Goal: Task Accomplishment & Management: Use online tool/utility

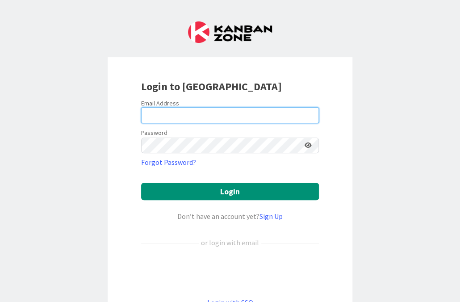
click at [160, 115] on input "email" at bounding box center [230, 115] width 178 height 16
type input "alex.repetto@huisman-nl.com"
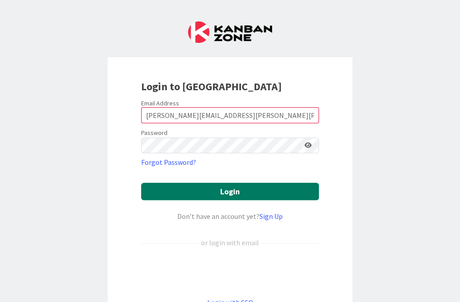
click at [230, 190] on button "Login" at bounding box center [230, 190] width 178 height 17
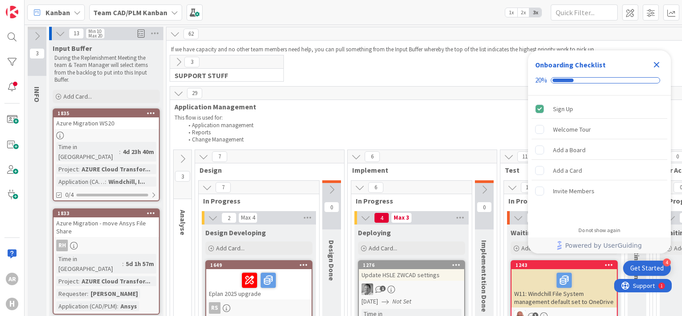
click at [459, 65] on icon "Close Checklist" at bounding box center [657, 65] width 6 height 6
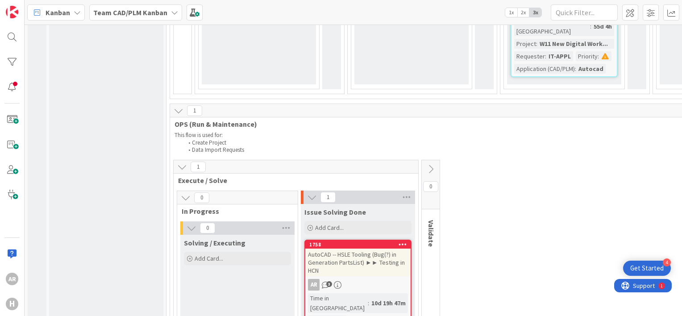
scroll to position [1704, 0]
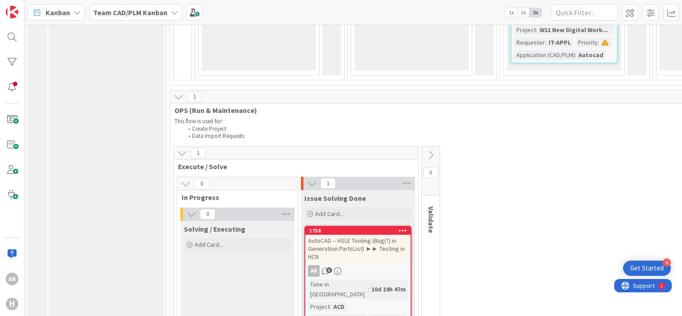
click at [347, 235] on div "AutoCAD -- HSLE Tooling (Bug(?) in Generation PartsList) ►► Testing in HCN" at bounding box center [357, 249] width 105 height 28
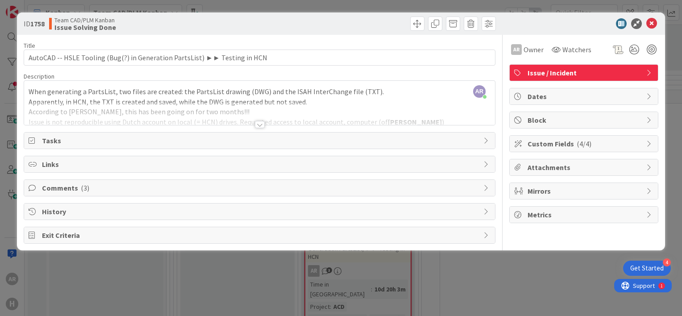
click at [257, 122] on div at bounding box center [260, 124] width 10 height 7
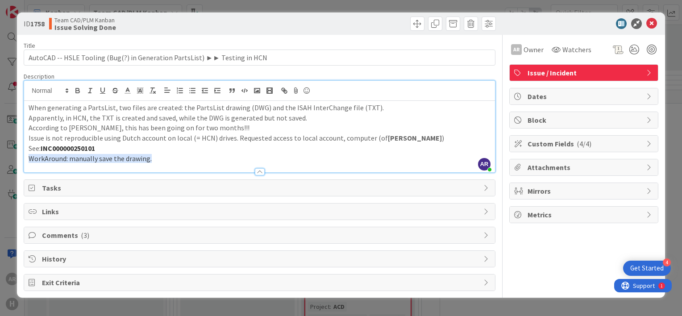
click at [57, 234] on span "Comments ( 3 )" at bounding box center [260, 235] width 437 height 11
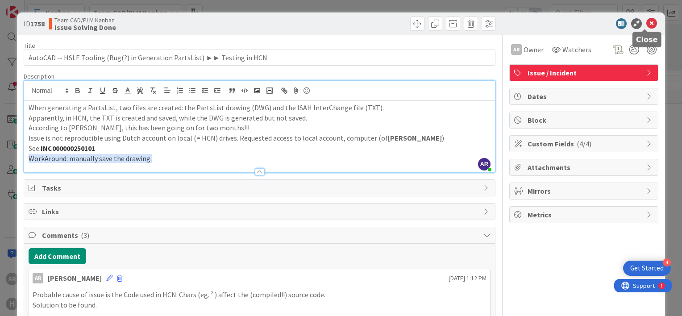
click at [459, 22] on icon at bounding box center [651, 23] width 11 height 11
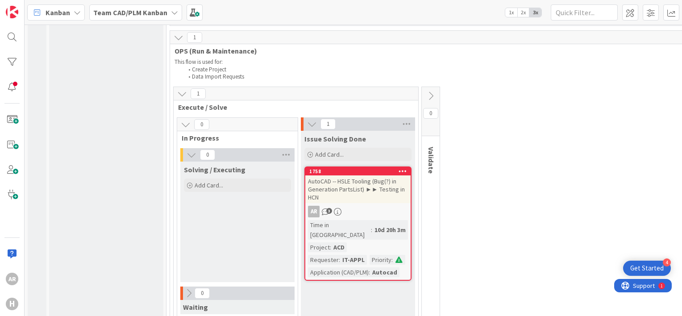
scroll to position [1783, 0]
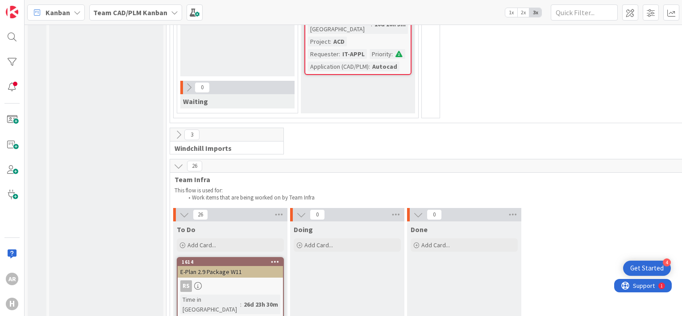
scroll to position [1990, 0]
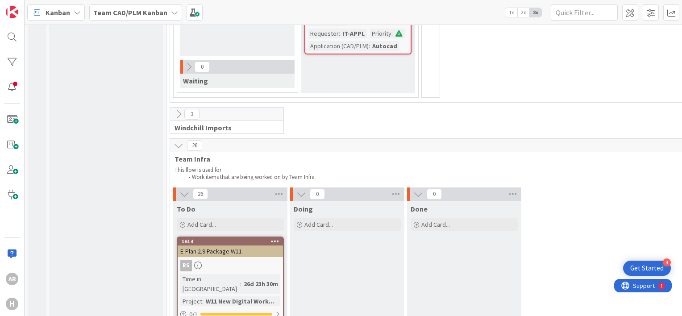
click at [417, 189] on icon at bounding box center [418, 194] width 10 height 10
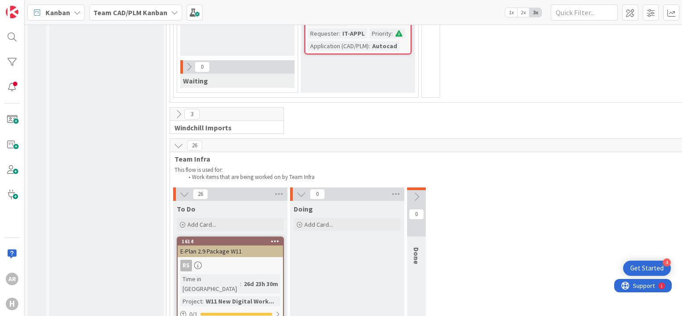
click at [302, 189] on icon at bounding box center [301, 194] width 10 height 10
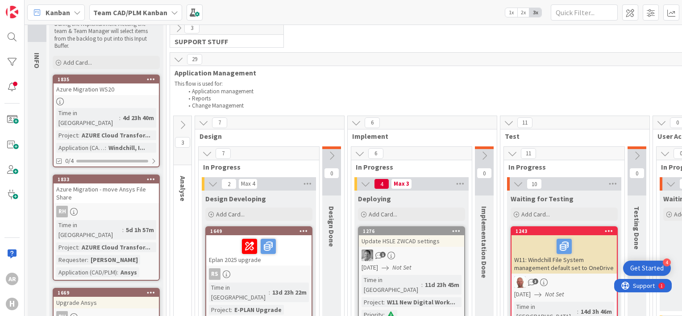
scroll to position [0, 0]
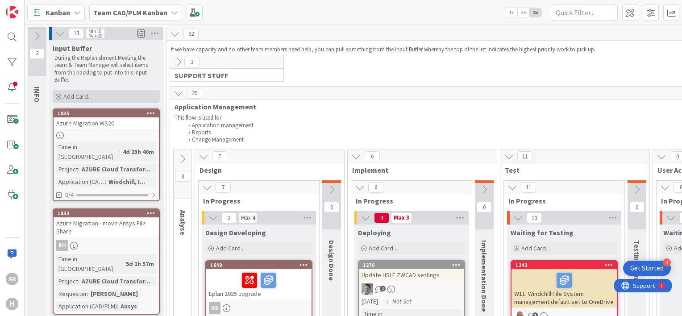
click at [80, 94] on span "Add Card..." at bounding box center [77, 96] width 29 height 8
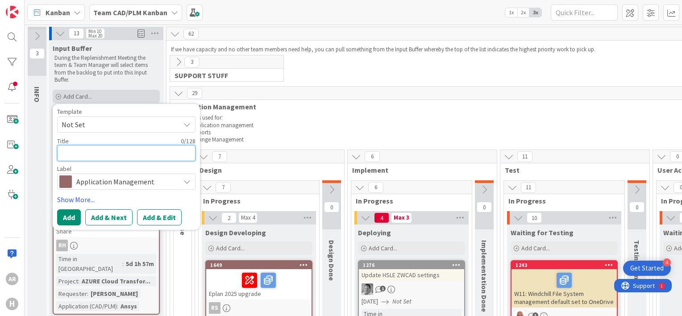
click at [80, 94] on span "Add Card..." at bounding box center [77, 96] width 29 height 8
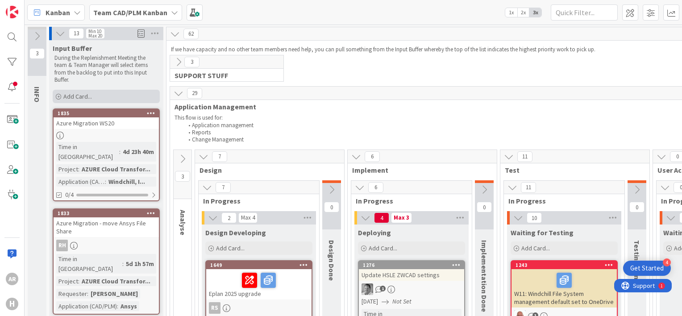
click at [70, 95] on span "Add Card..." at bounding box center [77, 96] width 29 height 8
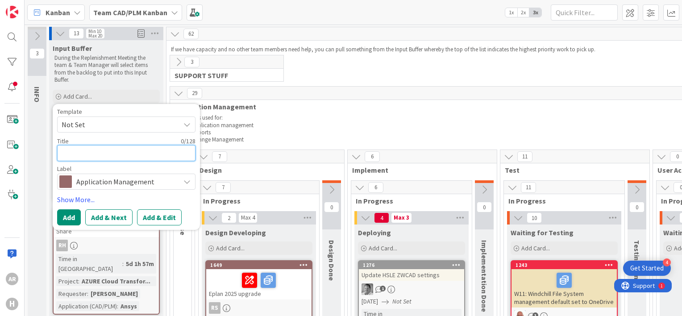
type textarea "x"
type textarea "A"
type textarea "x"
type textarea "Au"
type textarea "x"
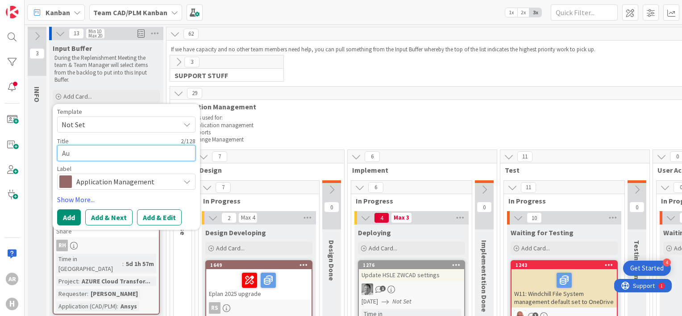
type textarea "Aut"
type textarea "x"
type textarea "Auto"
type textarea "x"
type textarea "AutoC"
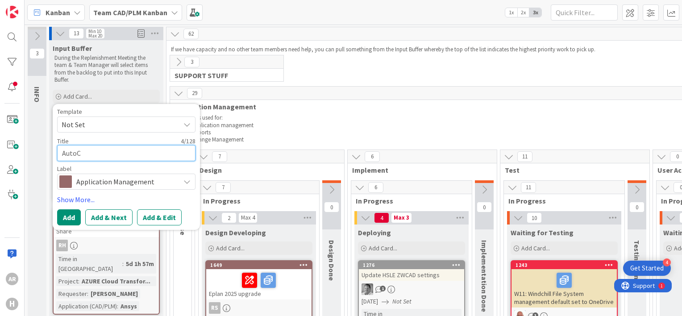
type textarea "x"
type textarea "AutoCAD"
type textarea "x"
type textarea "AutoCAD"
type textarea "x"
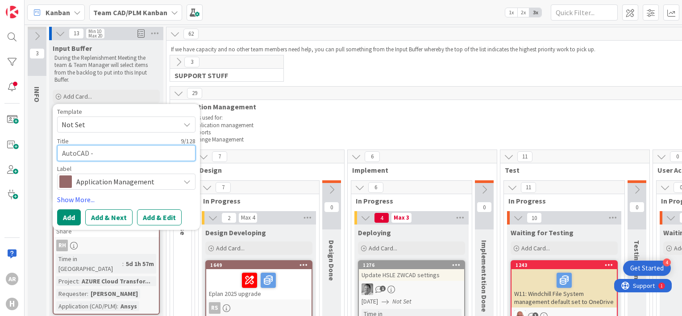
type textarea "AutoCAD --"
type textarea "x"
type textarea "AutoCAD --"
type textarea "x"
type textarea "AutoCAD -- C"
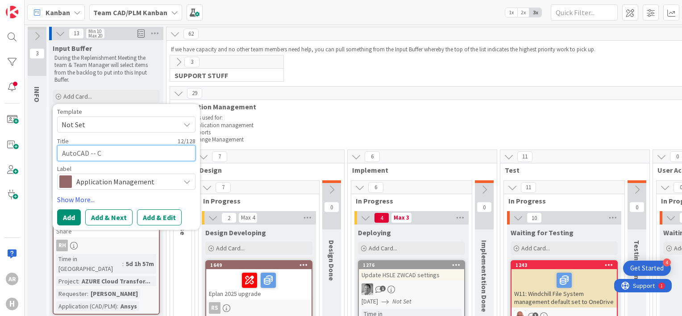
type textarea "x"
type textarea "AutoCAD -- Cr"
type textarea "x"
type textarea "AutoCAD -- Cre"
type textarea "x"
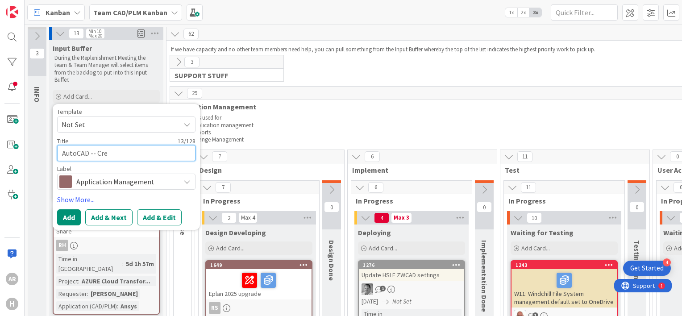
type textarea "AutoCAD -- Crea"
type textarea "x"
type textarea "AutoCAD -- Creat"
type textarea "x"
type textarea "AutoCAD -- Create"
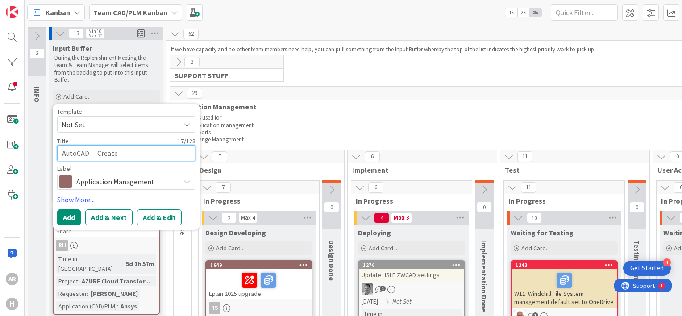
type textarea "x"
type textarea "AutoCAD -- Create"
type textarea "x"
type textarea "AutoCAD -- Create P"
type textarea "x"
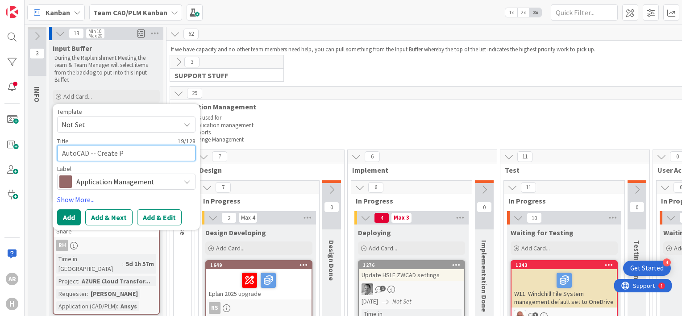
type textarea "AutoCAD -- Create Pa"
type textarea "x"
type textarea "AutoCAD -- Create Pac"
type textarea "x"
type textarea "AutoCAD -- Create Pack"
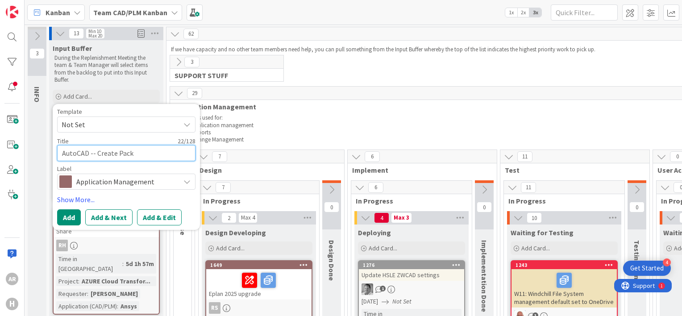
type textarea "x"
type textarea "AutoCAD -- Create Packa"
type textarea "x"
type textarea "AutoCAD -- Create Packag"
type textarea "x"
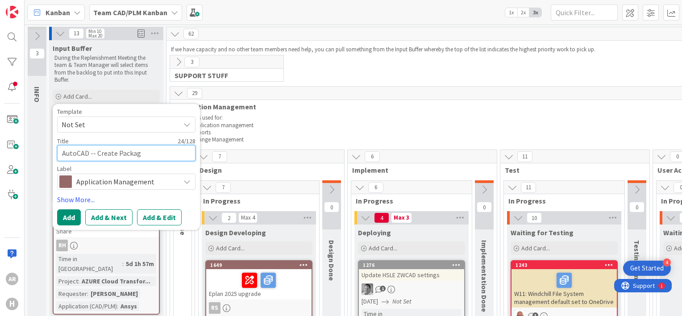
type textarea "AutoCAD -- Create Package"
type textarea "x"
type textarea "AutoCAD -- Create IPackage"
type textarea "x"
type textarea "AutoCAD -- Create InPackage"
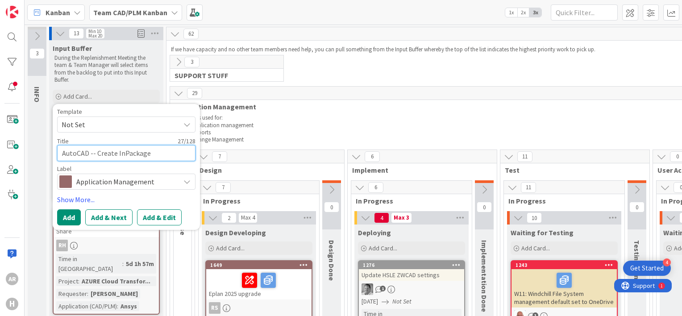
type textarea "x"
type textarea "AutoCAD -- Create IntPackage"
type textarea "x"
type textarea "AutoCAD -- Create IntunPackage"
type textarea "x"
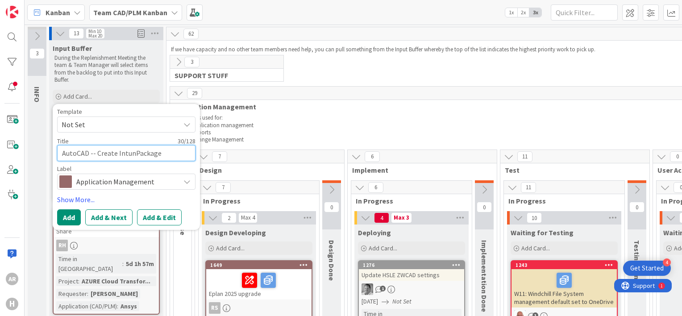
type textarea "AutoCAD -- Create IntunePackage"
type textarea "x"
type textarea "AutoCAD -- Create Intune Package"
click at [186, 180] on icon at bounding box center [186, 181] width 7 height 7
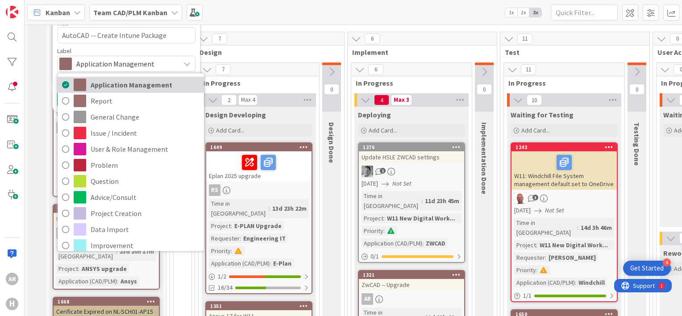
click at [164, 81] on span "Application Management" at bounding box center [145, 84] width 109 height 13
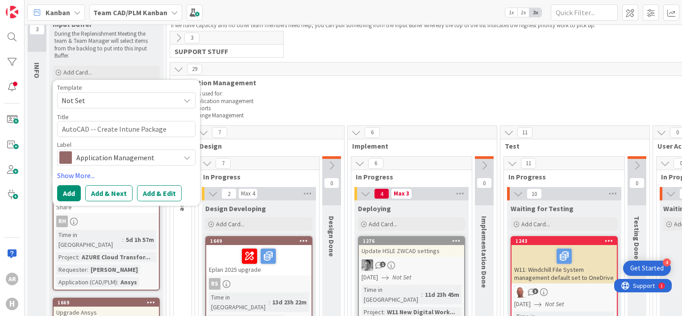
scroll to position [41, 0]
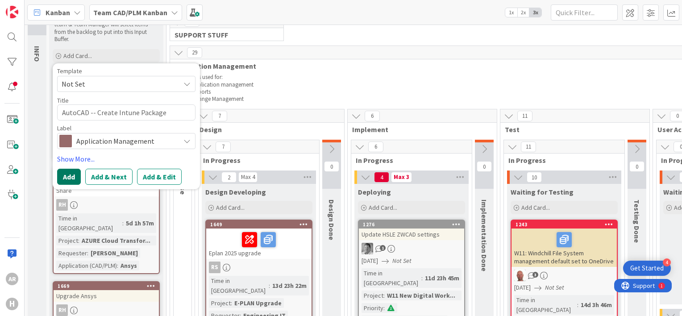
click at [68, 175] on button "Add" at bounding box center [69, 177] width 24 height 16
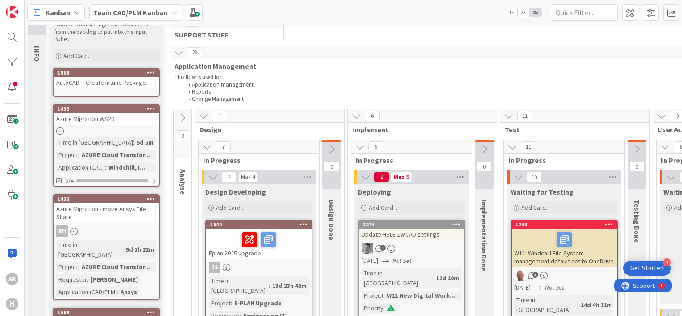
scroll to position [0, 0]
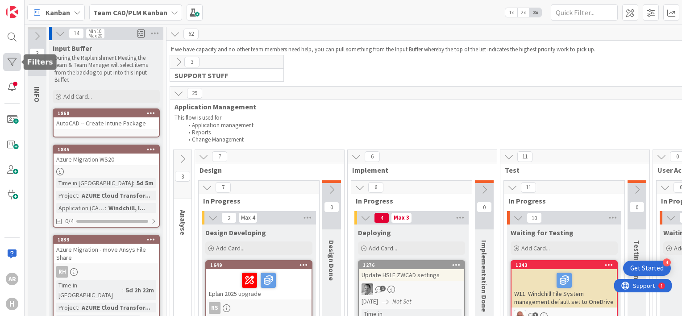
click at [12, 58] on div at bounding box center [12, 62] width 18 height 18
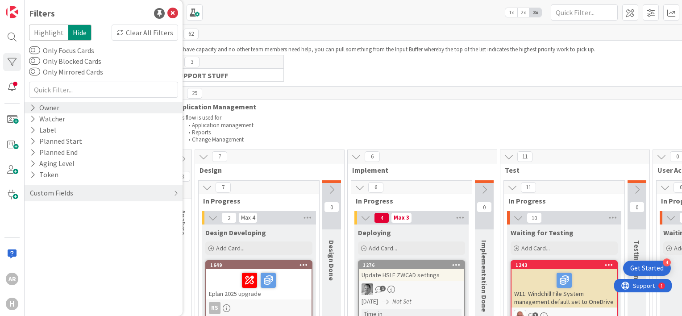
click at [39, 107] on div "Owner" at bounding box center [44, 107] width 31 height 11
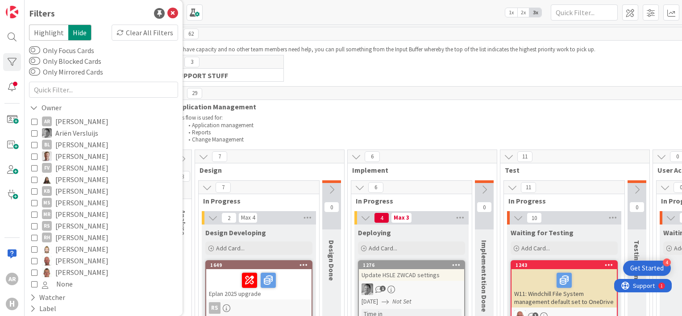
click at [33, 121] on icon at bounding box center [34, 121] width 6 height 6
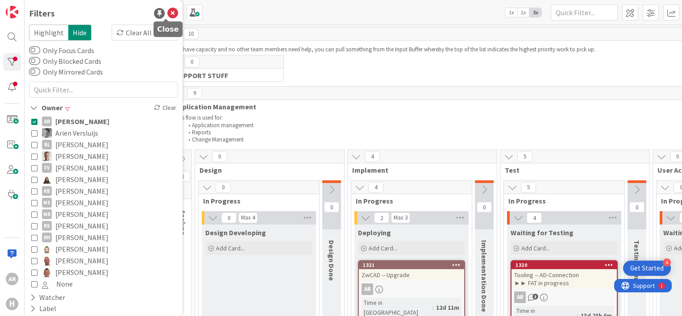
click at [167, 12] on icon at bounding box center [172, 13] width 11 height 11
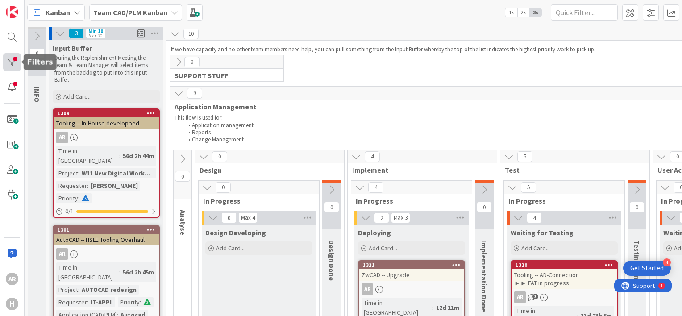
click at [15, 59] on div at bounding box center [12, 62] width 18 height 18
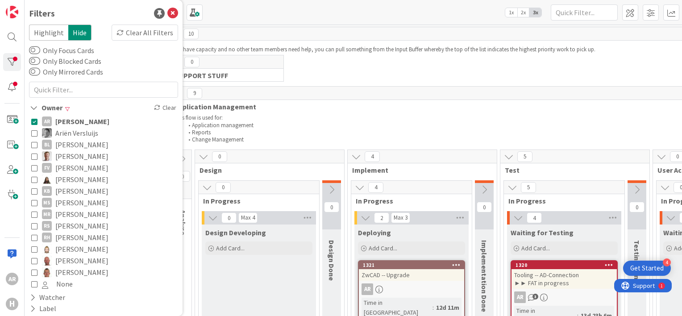
click at [35, 121] on icon at bounding box center [34, 121] width 6 height 6
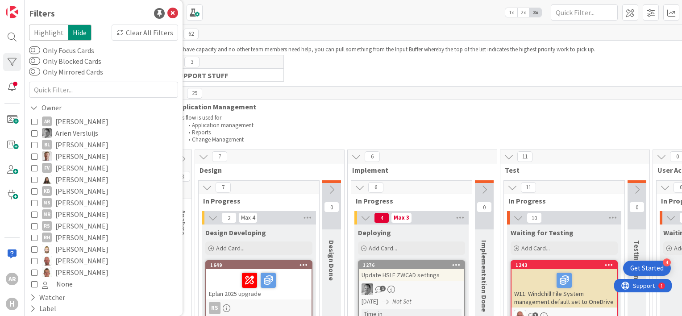
click at [35, 121] on icon at bounding box center [34, 121] width 6 height 6
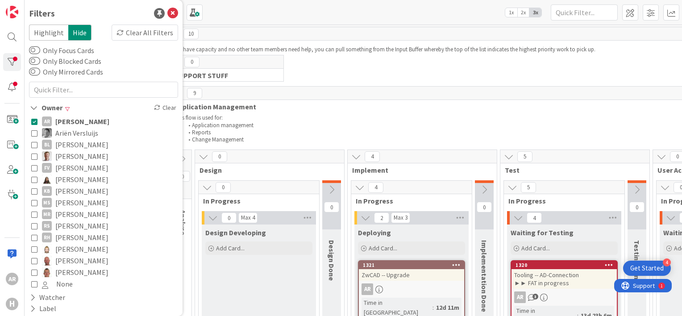
click at [35, 121] on icon at bounding box center [34, 121] width 6 height 6
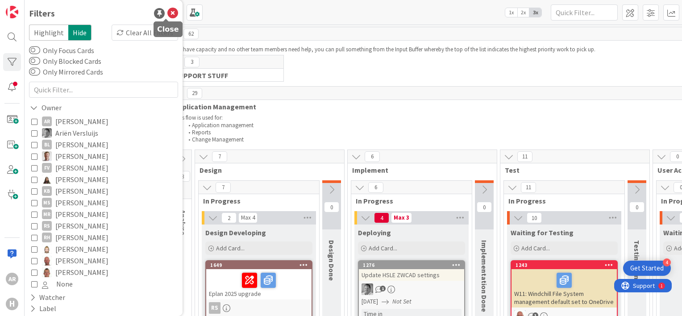
click at [167, 12] on icon at bounding box center [172, 13] width 11 height 11
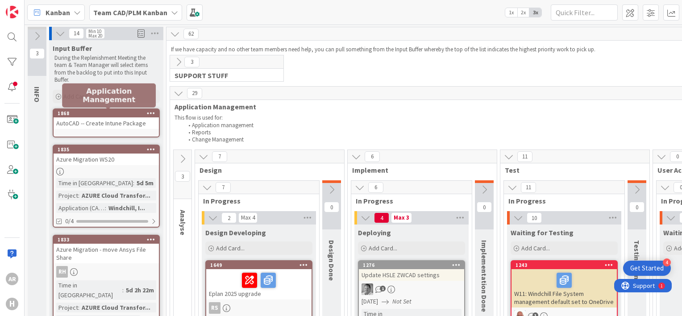
click at [102, 112] on div "1868" at bounding box center [108, 113] width 101 height 6
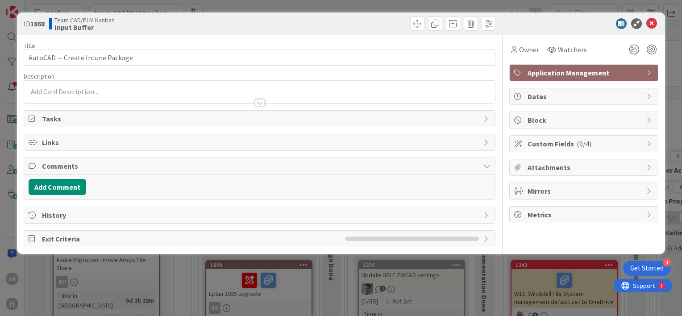
click at [459, 74] on span "Application Management" at bounding box center [584, 72] width 114 height 11
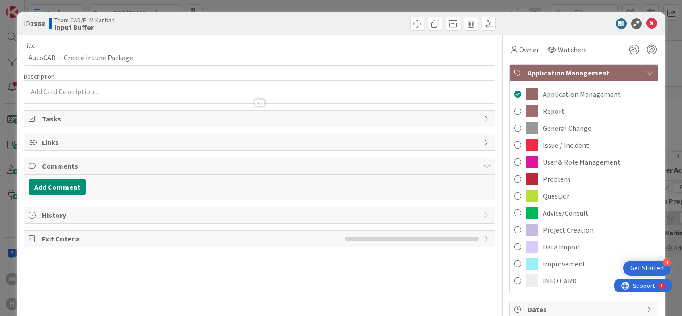
click at [459, 74] on span "Application Management" at bounding box center [584, 72] width 114 height 11
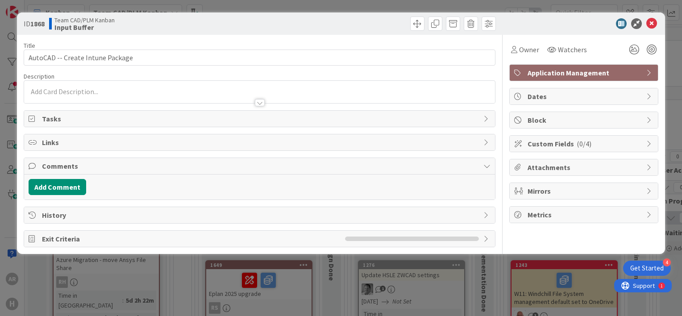
click at [459, 120] on span "Block" at bounding box center [584, 120] width 114 height 11
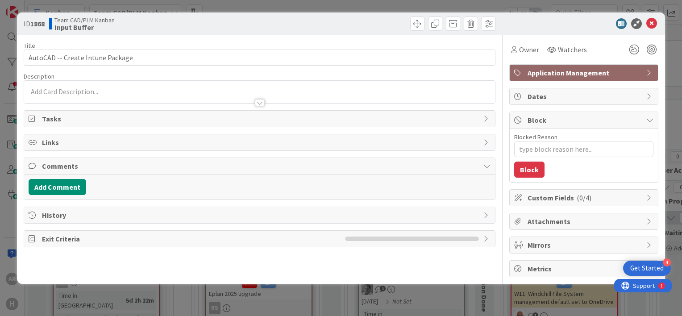
click at [459, 120] on span "Block" at bounding box center [584, 120] width 114 height 11
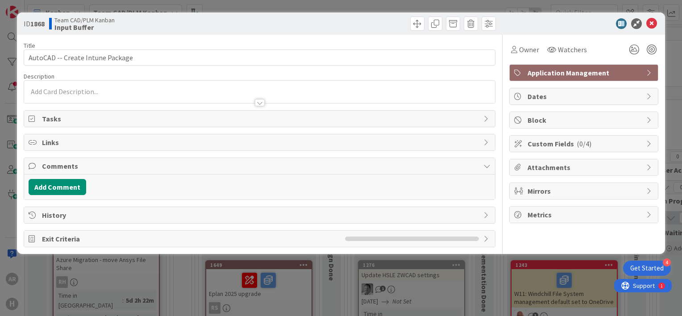
click at [459, 120] on span "Block" at bounding box center [584, 120] width 114 height 11
type textarea "x"
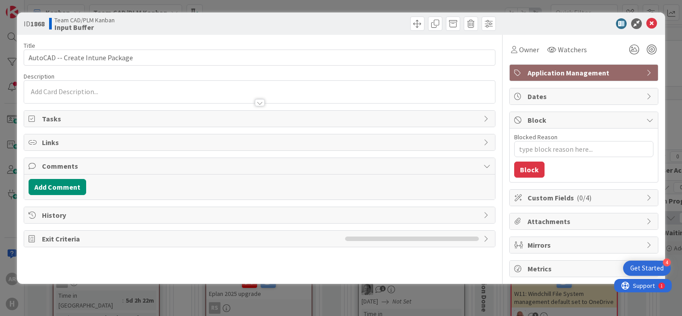
click at [459, 120] on span "Block" at bounding box center [584, 120] width 114 height 11
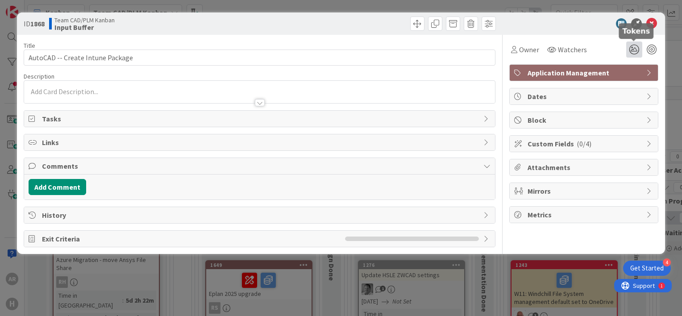
click at [459, 50] on icon at bounding box center [634, 49] width 16 height 16
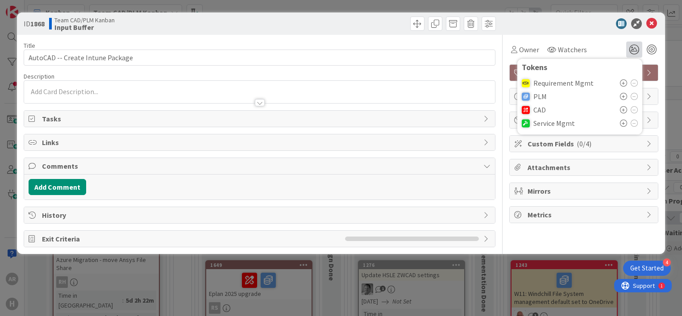
click at [459, 111] on span "CAD" at bounding box center [539, 110] width 12 height 8
click at [459, 109] on icon at bounding box center [623, 109] width 7 height 7
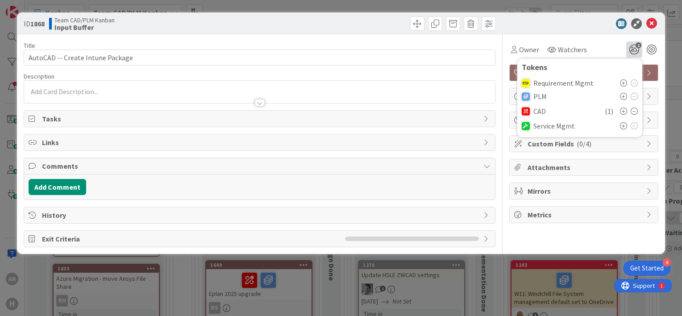
click at [459, 109] on icon at bounding box center [623, 111] width 7 height 7
click at [459, 111] on icon at bounding box center [633, 111] width 7 height 7
click at [459, 51] on div "Owner Watchers 1 Tokens Requirement Mgmt PLM CAD ( 1 ) Service Mgmt" at bounding box center [583, 49] width 149 height 16
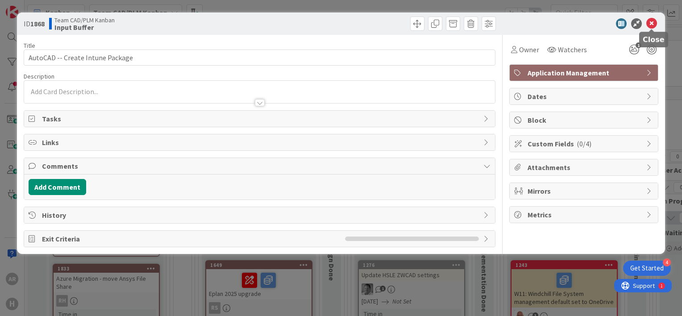
click at [459, 23] on icon at bounding box center [651, 23] width 11 height 11
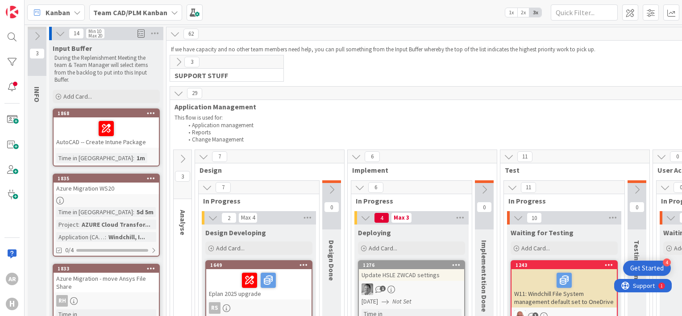
click at [81, 127] on div at bounding box center [106, 128] width 100 height 19
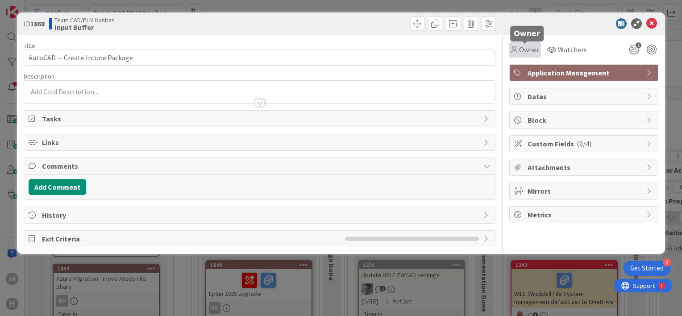
click at [459, 48] on span "Owner" at bounding box center [529, 49] width 20 height 11
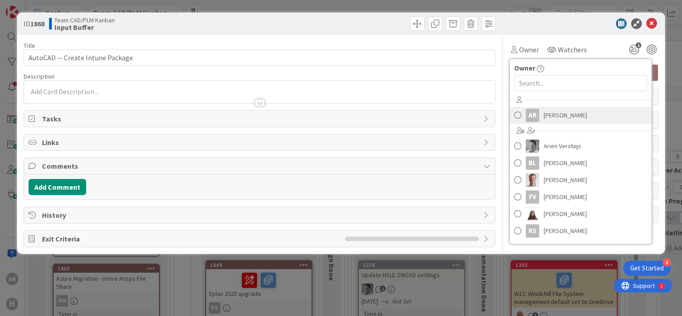
click at [459, 112] on span at bounding box center [517, 114] width 7 height 13
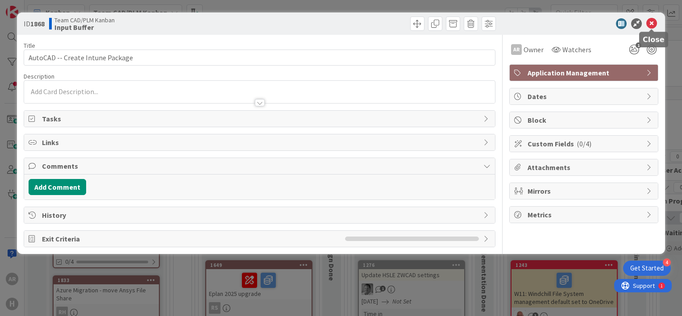
click at [459, 22] on icon at bounding box center [651, 23] width 11 height 11
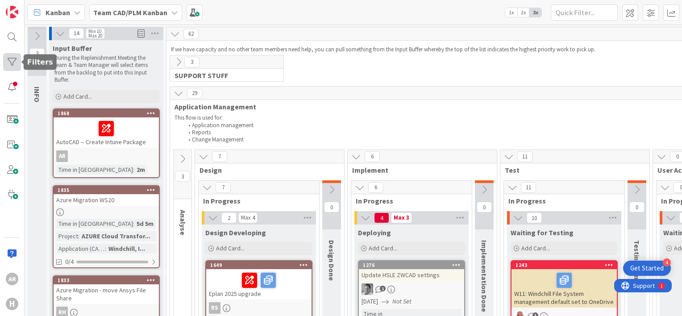
click at [9, 59] on div at bounding box center [12, 62] width 18 height 18
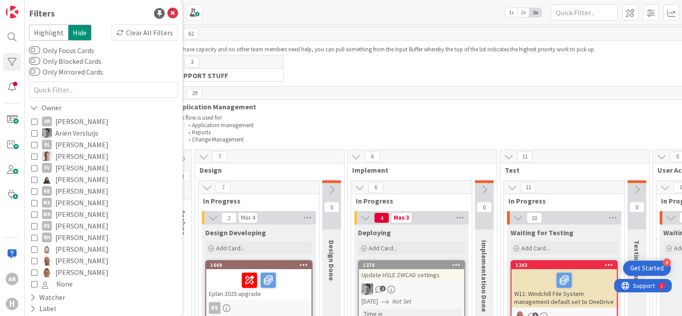
click at [34, 122] on icon at bounding box center [34, 121] width 6 height 6
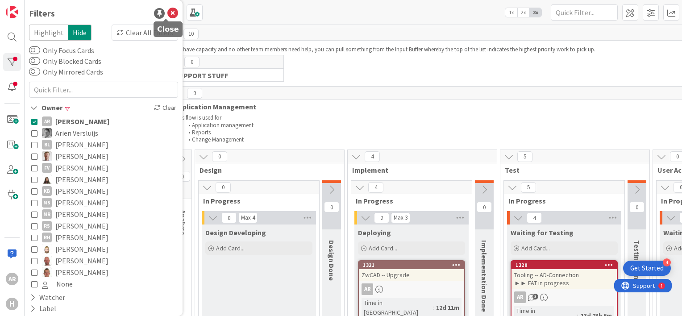
click at [167, 14] on icon at bounding box center [172, 13] width 11 height 11
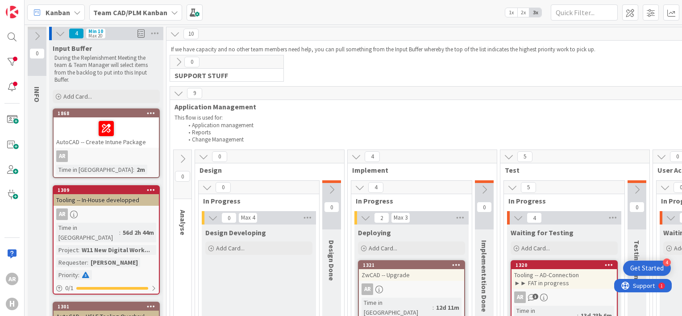
click at [105, 143] on div "AutoCAD -- Create Intune Package" at bounding box center [106, 132] width 105 height 30
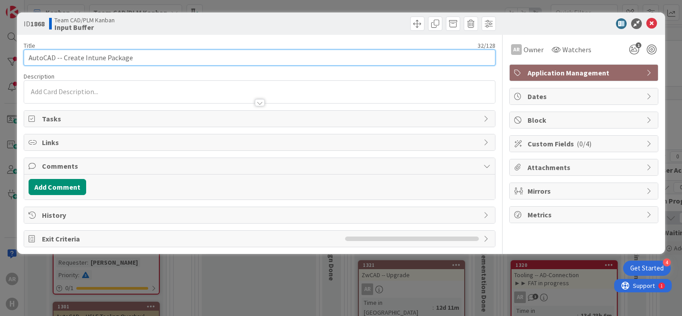
click at [167, 55] on input "AutoCAD -- Create Intune Package" at bounding box center [260, 58] width 472 height 16
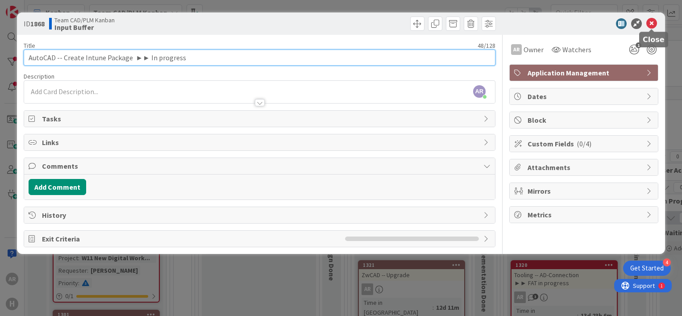
type input "AutoCAD -- Create Intune Package ►► In progress"
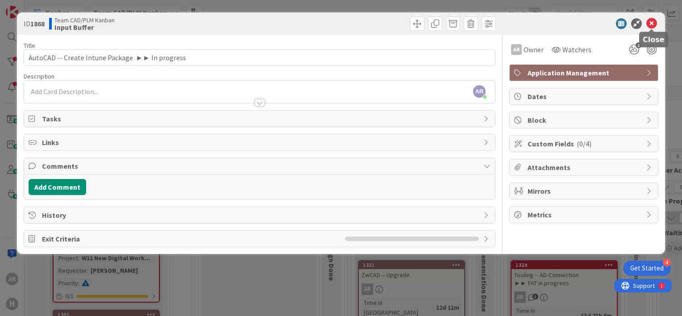
click at [459, 23] on icon at bounding box center [651, 23] width 11 height 11
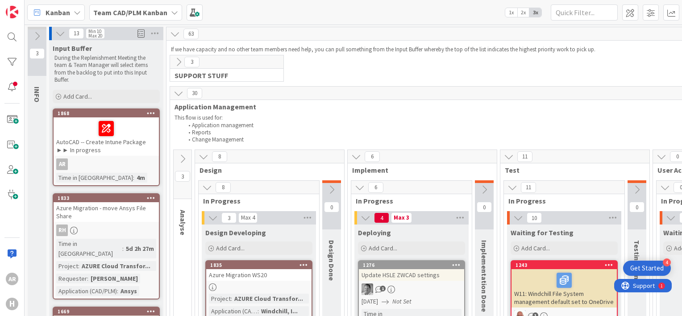
click at [129, 128] on div at bounding box center [106, 128] width 100 height 19
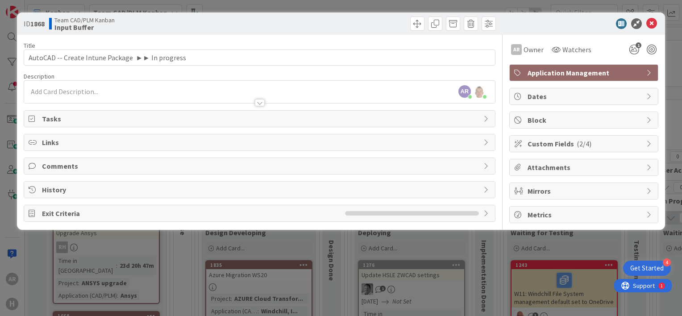
click at [555, 142] on span "Custom Fields ( 2/4 )" at bounding box center [584, 143] width 114 height 11
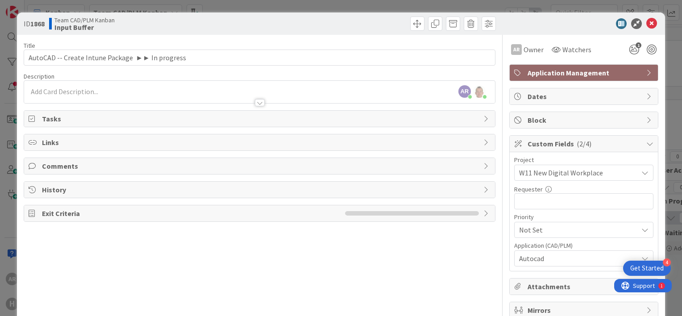
click at [641, 172] on icon at bounding box center [644, 172] width 7 height 7
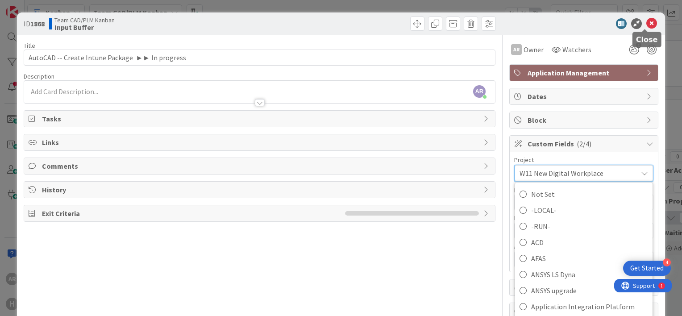
click at [646, 25] on icon at bounding box center [651, 23] width 11 height 11
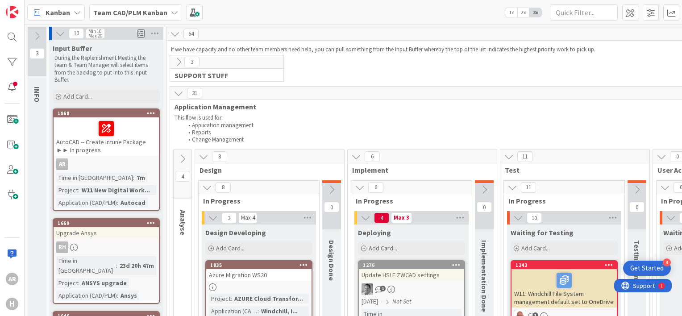
click at [185, 158] on icon at bounding box center [183, 159] width 10 height 10
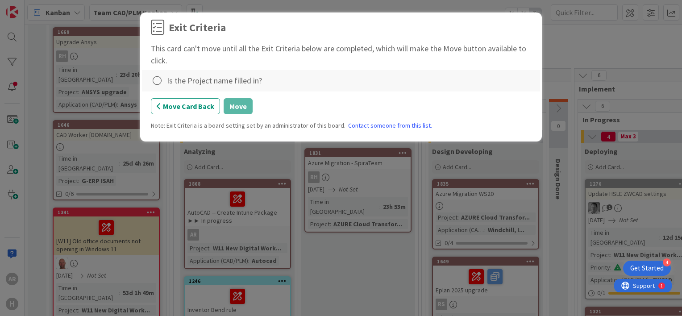
scroll to position [82, 0]
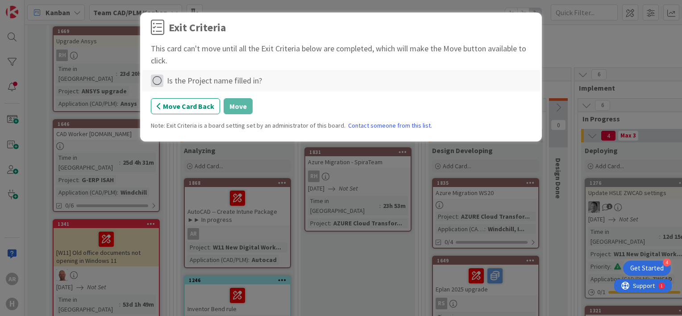
click at [158, 79] on icon at bounding box center [157, 81] width 12 height 12
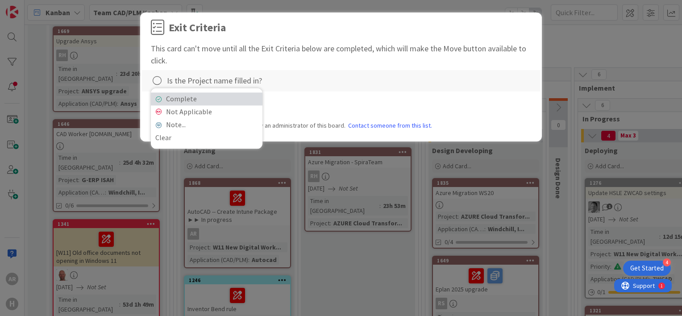
click at [182, 98] on link "Complete" at bounding box center [207, 98] width 112 height 13
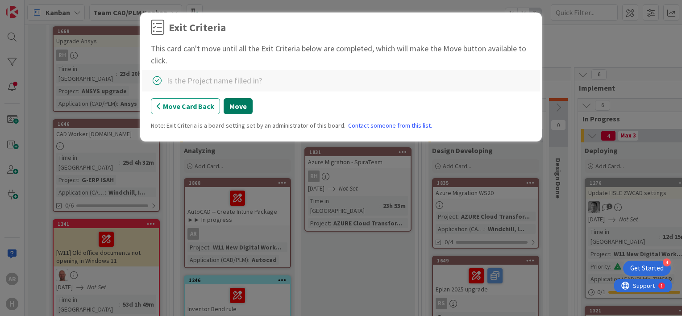
click at [235, 107] on button "Move" at bounding box center [238, 106] width 29 height 16
